Goal: Transaction & Acquisition: Purchase product/service

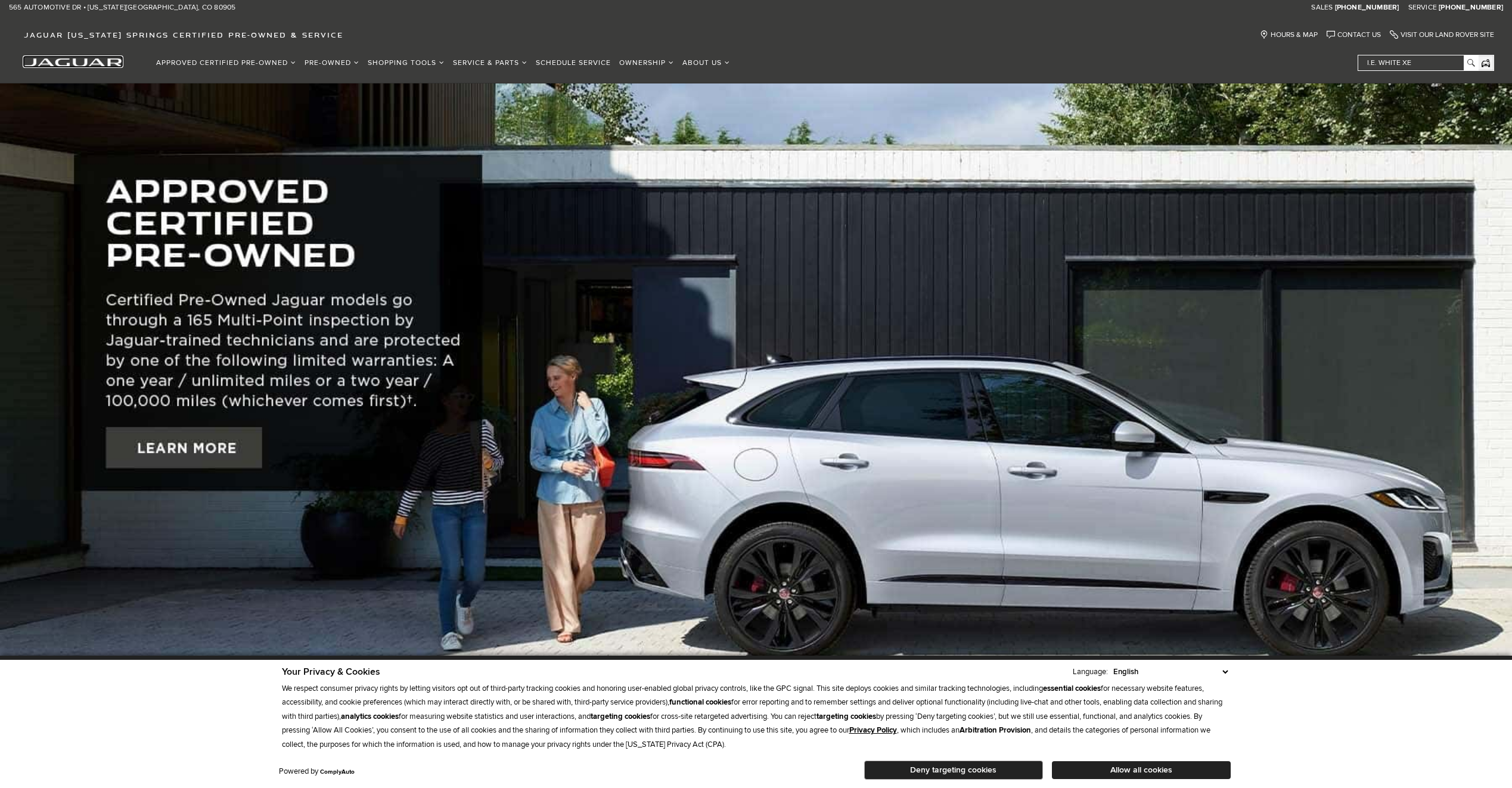
click at [69, 63] on img "jaguar" at bounding box center [73, 63] width 98 height 9
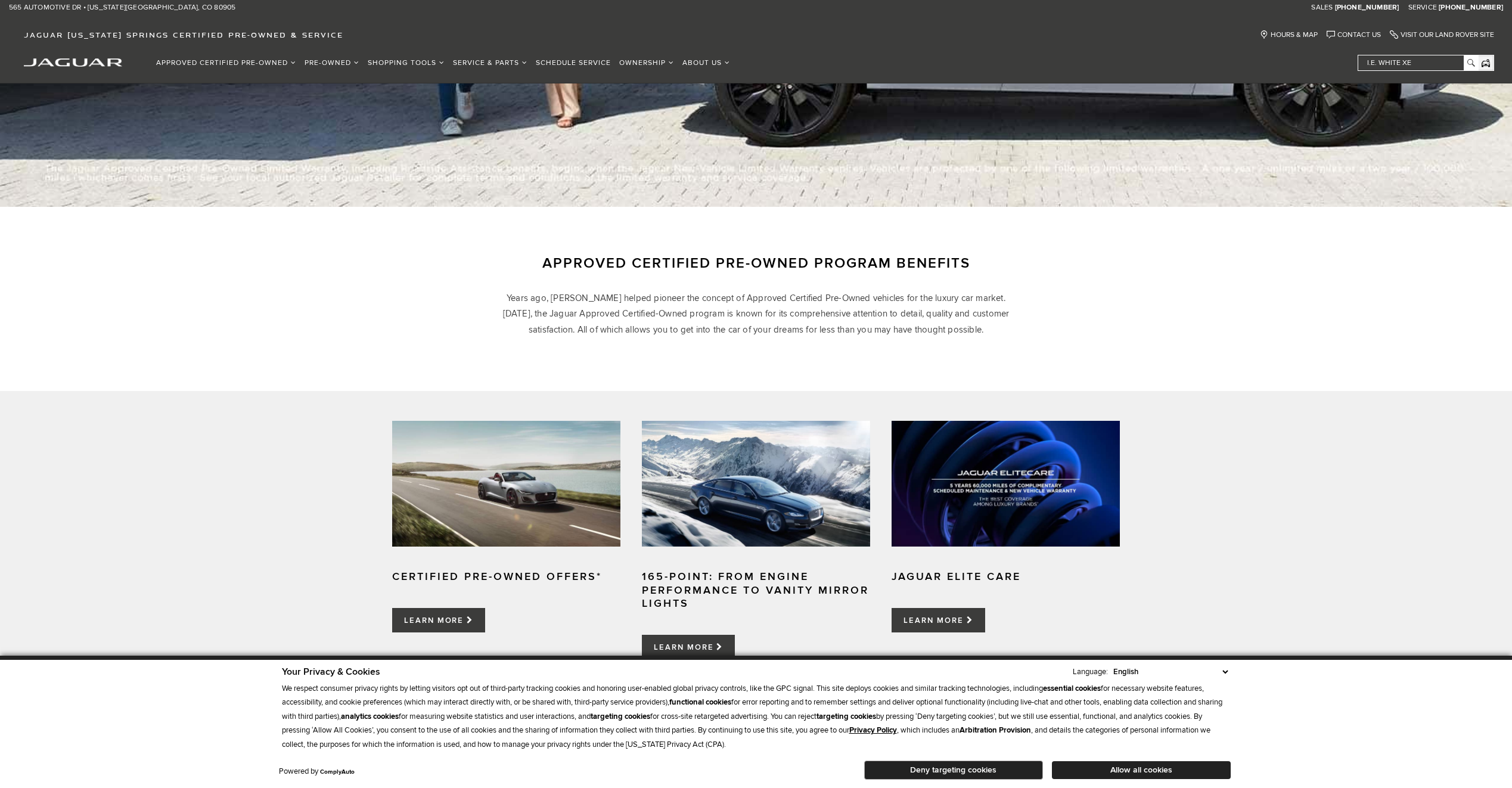
scroll to position [536, 0]
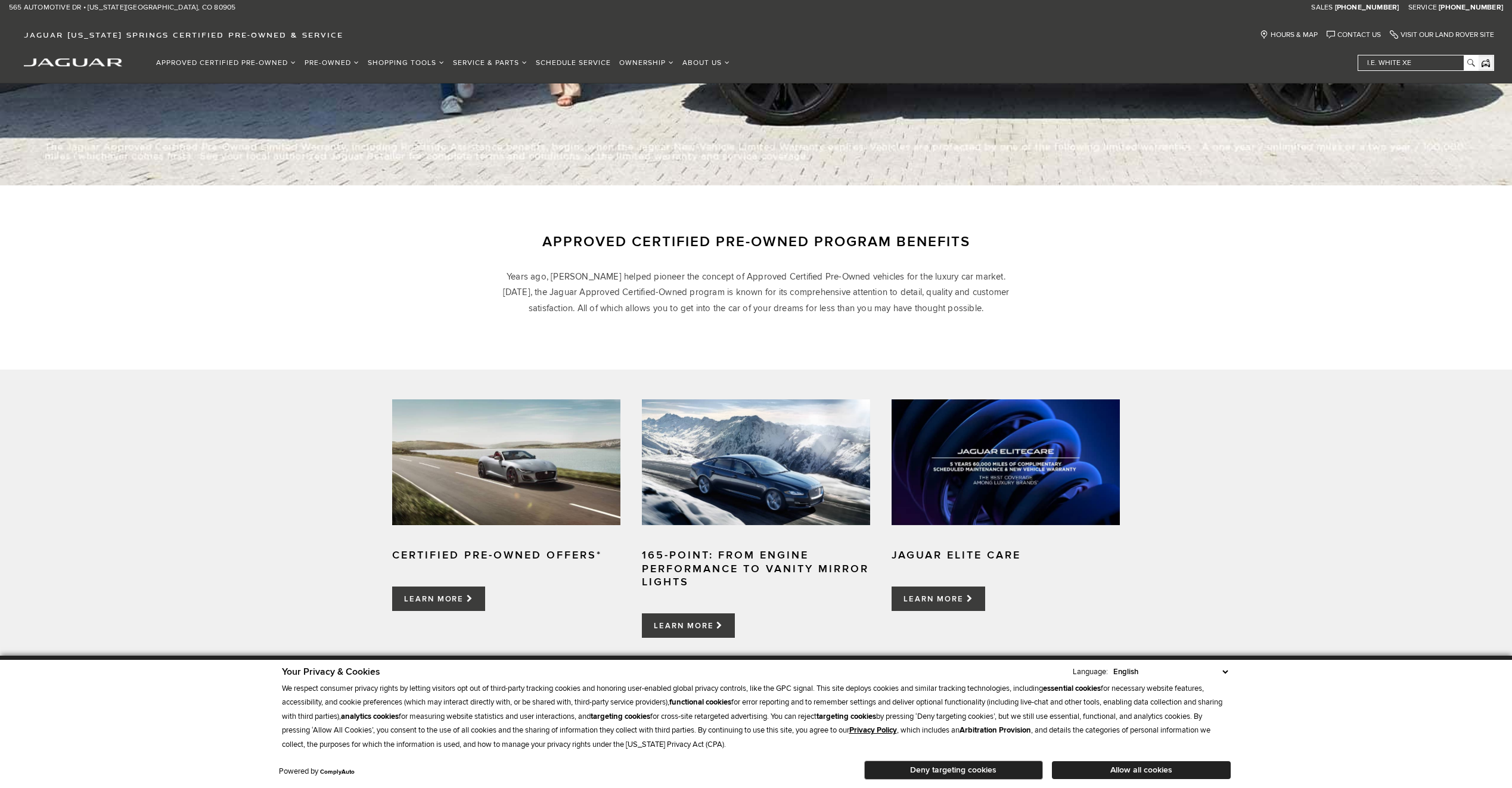
click at [1165, 781] on div "Your Privacy & Cookies Language: English Spanish / Español English / [GEOGRAPHI…" at bounding box center [756, 724] width 953 height 121
click at [1129, 771] on button "Allow all cookies" at bounding box center [1141, 770] width 179 height 18
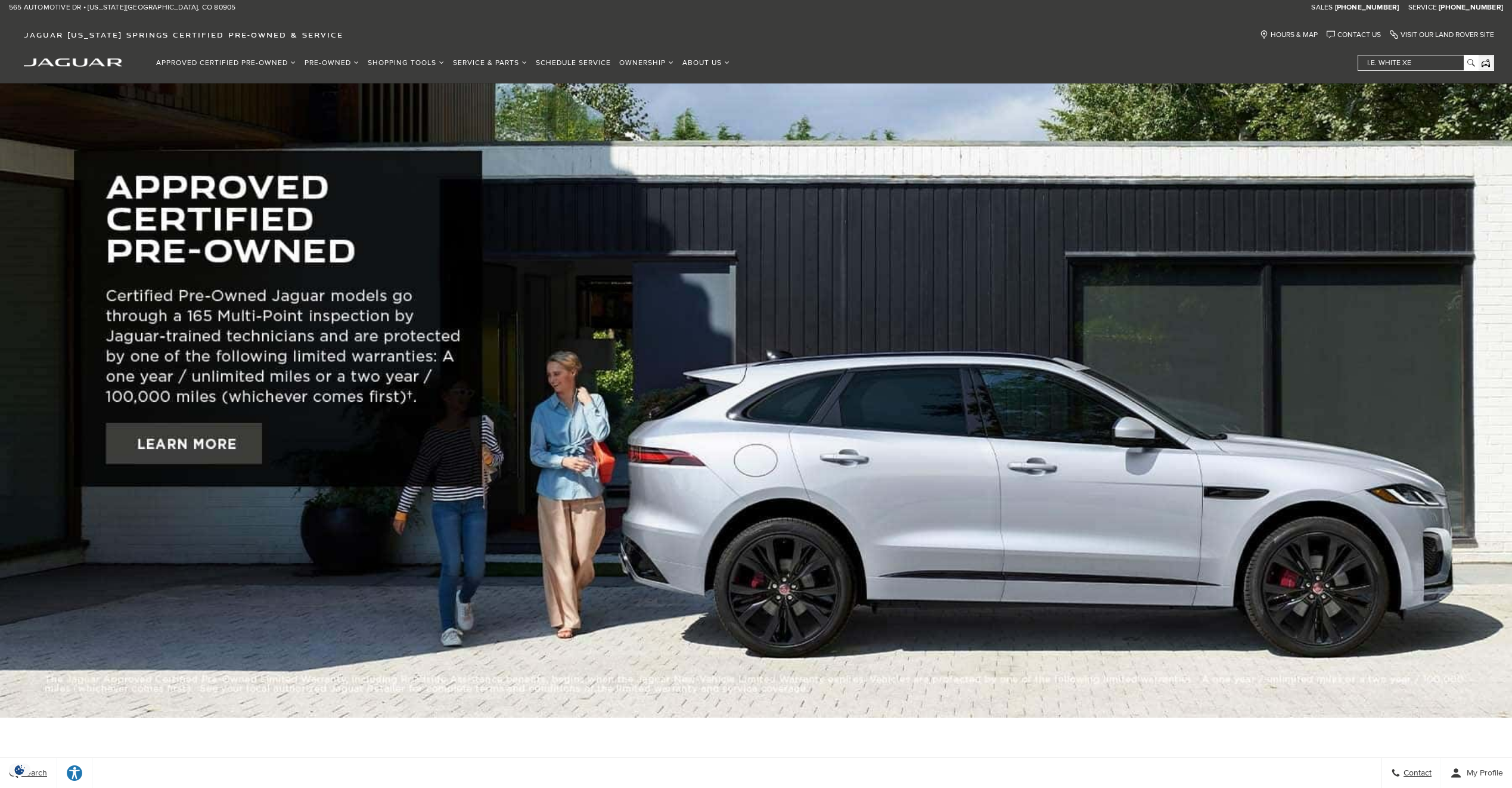
scroll to position [0, 0]
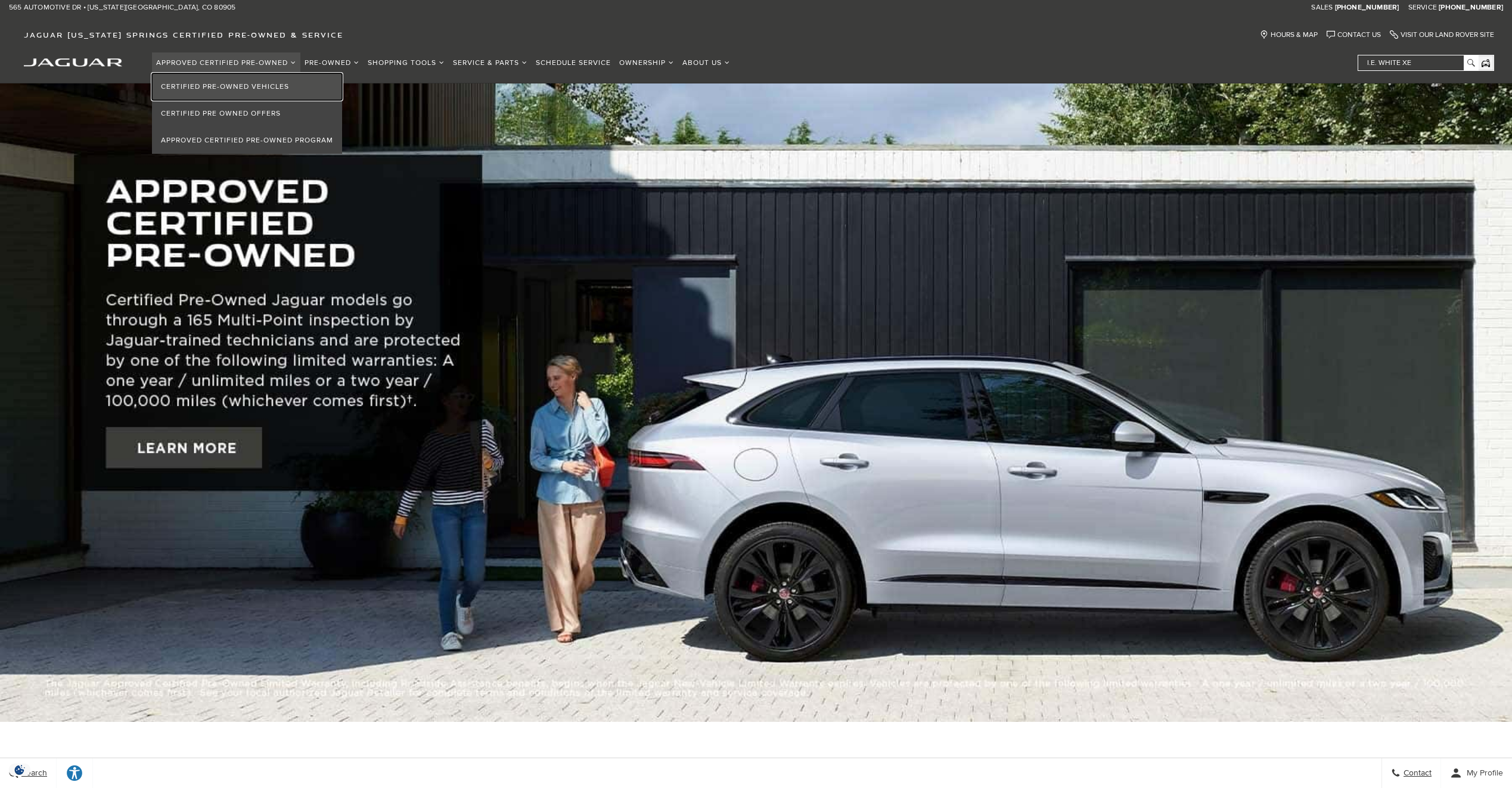
click at [273, 89] on link "Certified Pre-Owned Vehicles" at bounding box center [247, 87] width 190 height 27
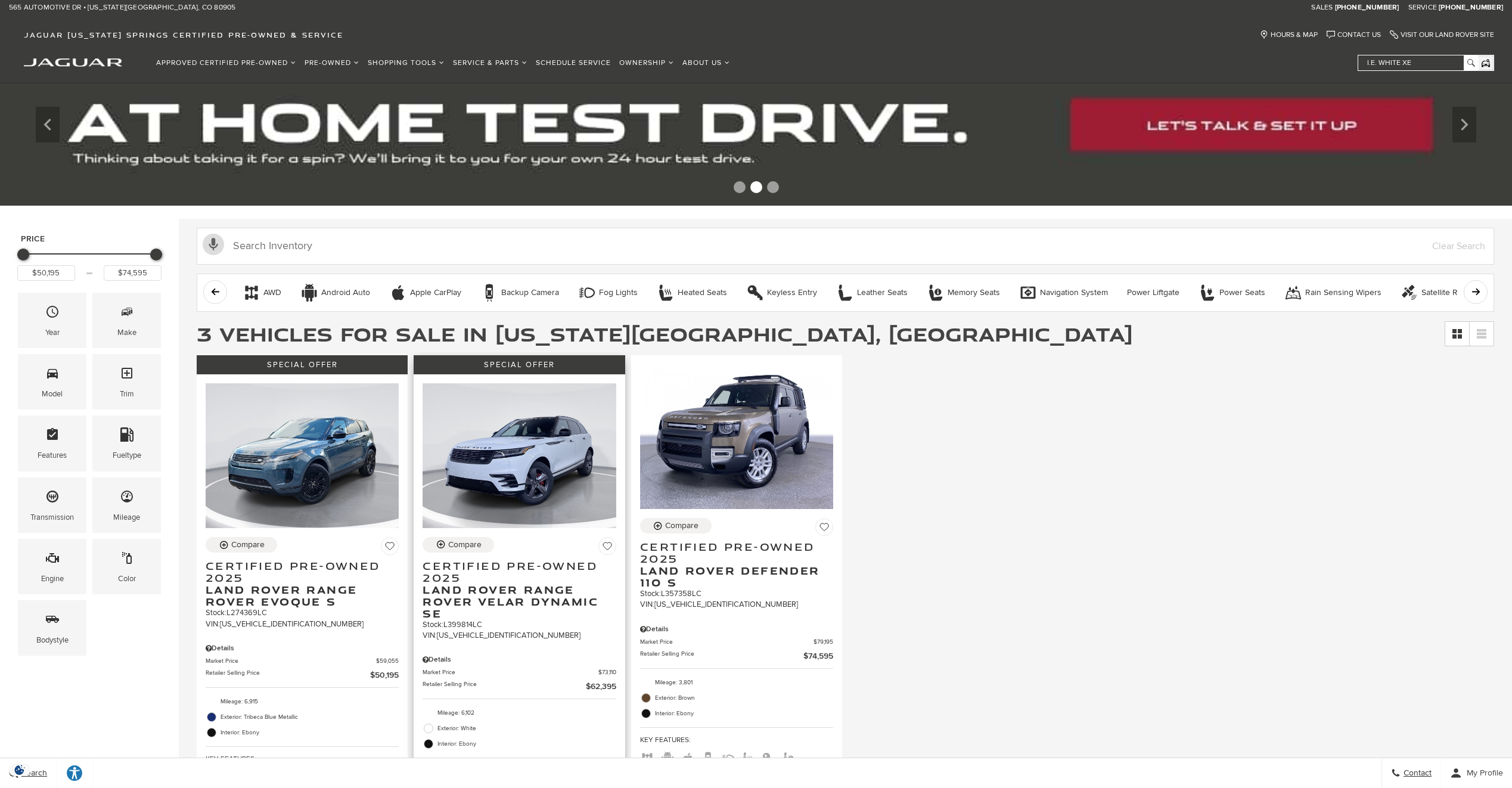
scroll to position [60, 0]
